Goal: Task Accomplishment & Management: Manage account settings

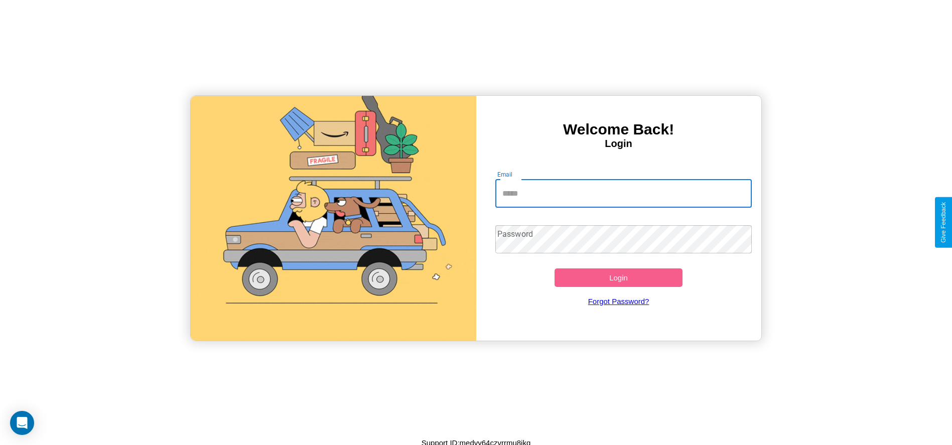
click at [623, 193] on input "Email" at bounding box center [623, 194] width 257 height 28
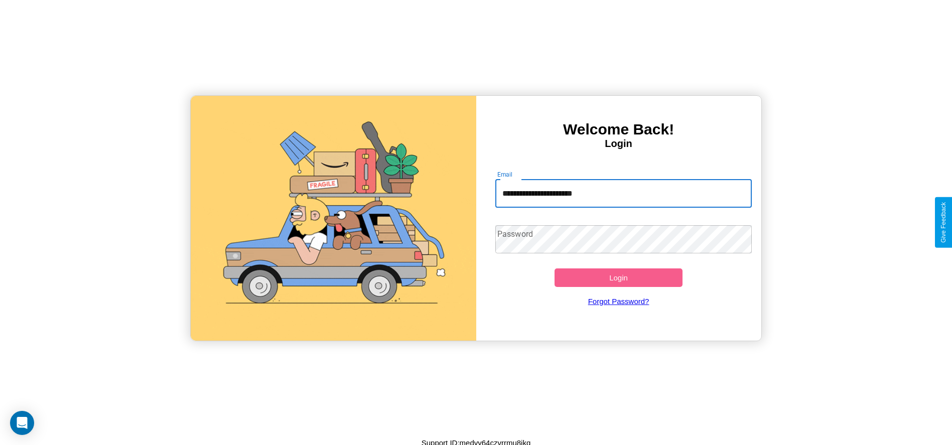
type input "**********"
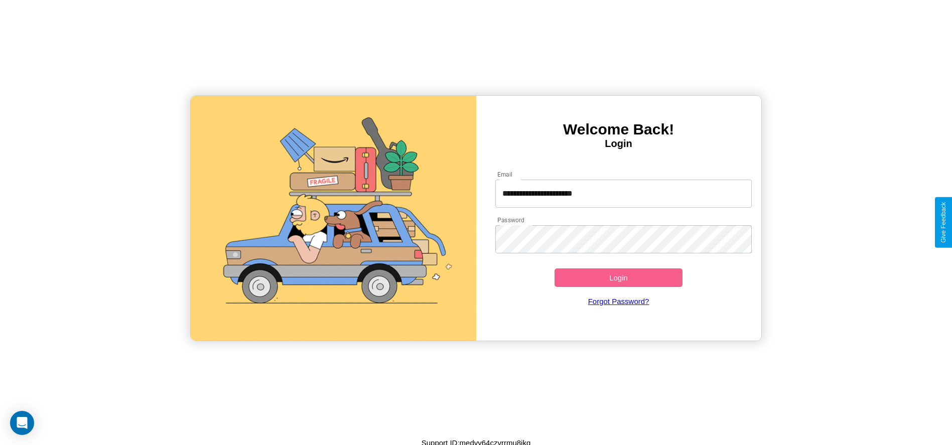
click at [618, 278] on button "Login" at bounding box center [619, 278] width 129 height 19
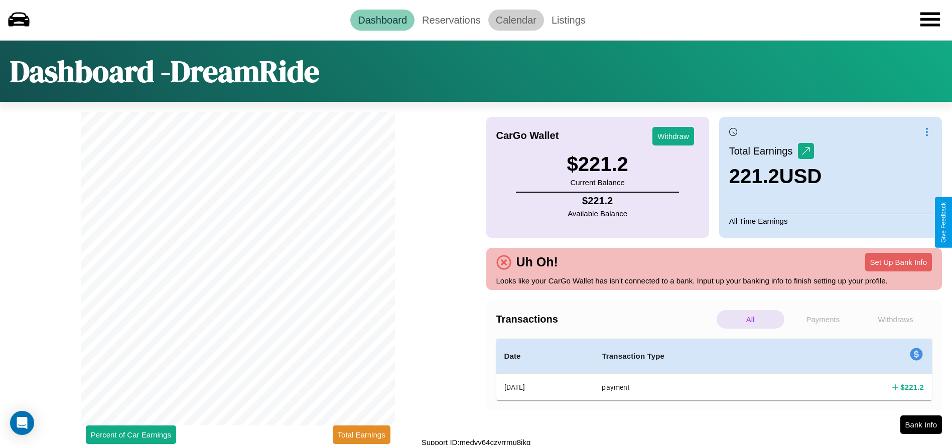
click at [516, 20] on link "Calendar" at bounding box center [516, 20] width 56 height 21
